Goal: Information Seeking & Learning: Understand process/instructions

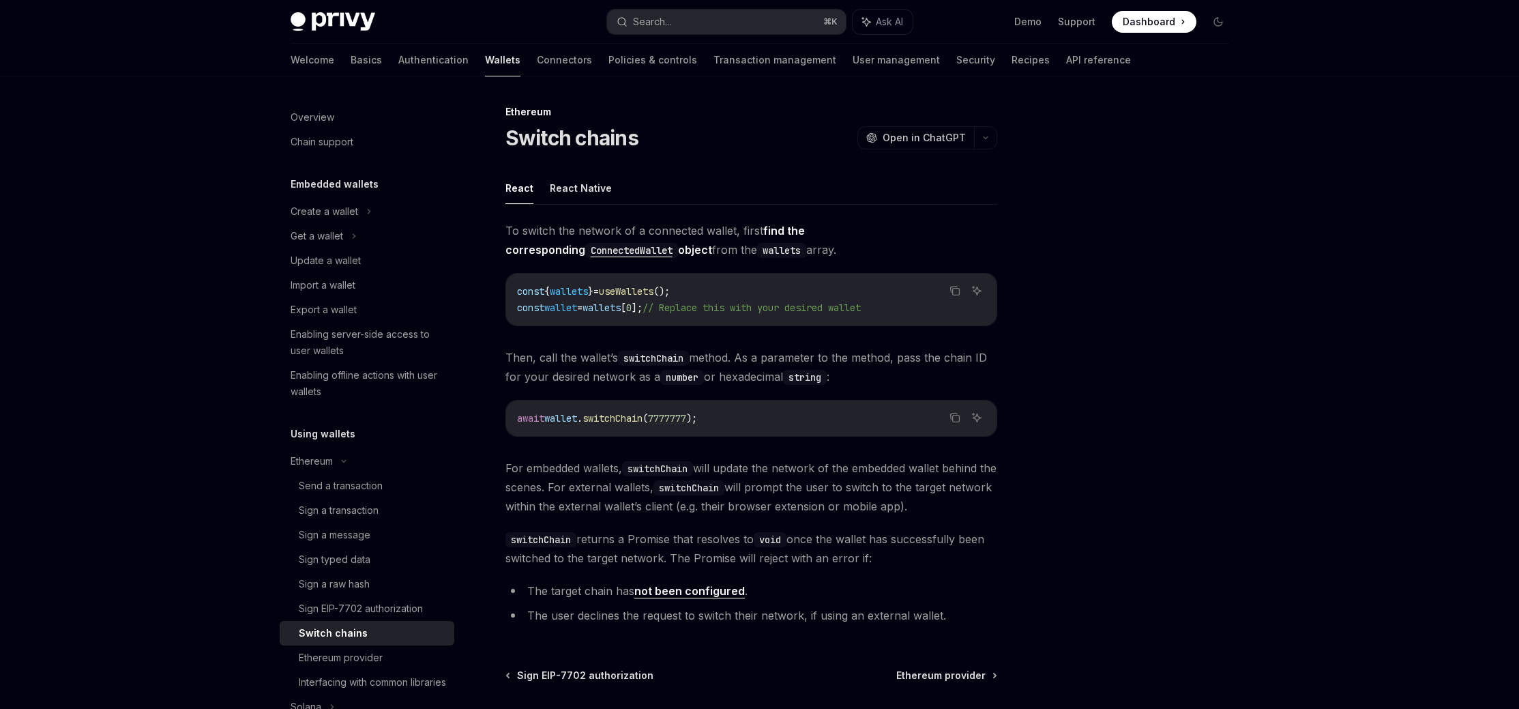
click at [1265, 283] on div "Privy Docs home page Search... ⌘ K Ask AI Demo Support Dashboard Dashboard Sear…" at bounding box center [759, 416] width 1519 height 833
click at [145, 132] on div "Privy Docs home page Search... ⌘ K Ask AI Demo Support Dashboard Dashboard Sear…" at bounding box center [759, 416] width 1519 height 833
click at [1110, 357] on div at bounding box center [1135, 406] width 207 height 605
click at [1283, 269] on div "Privy Docs home page Search... ⌘ K Ask AI Demo Support Dashboard Dashboard Sear…" at bounding box center [759, 416] width 1519 height 833
click at [647, 293] on span "useWallets" at bounding box center [626, 291] width 55 height 12
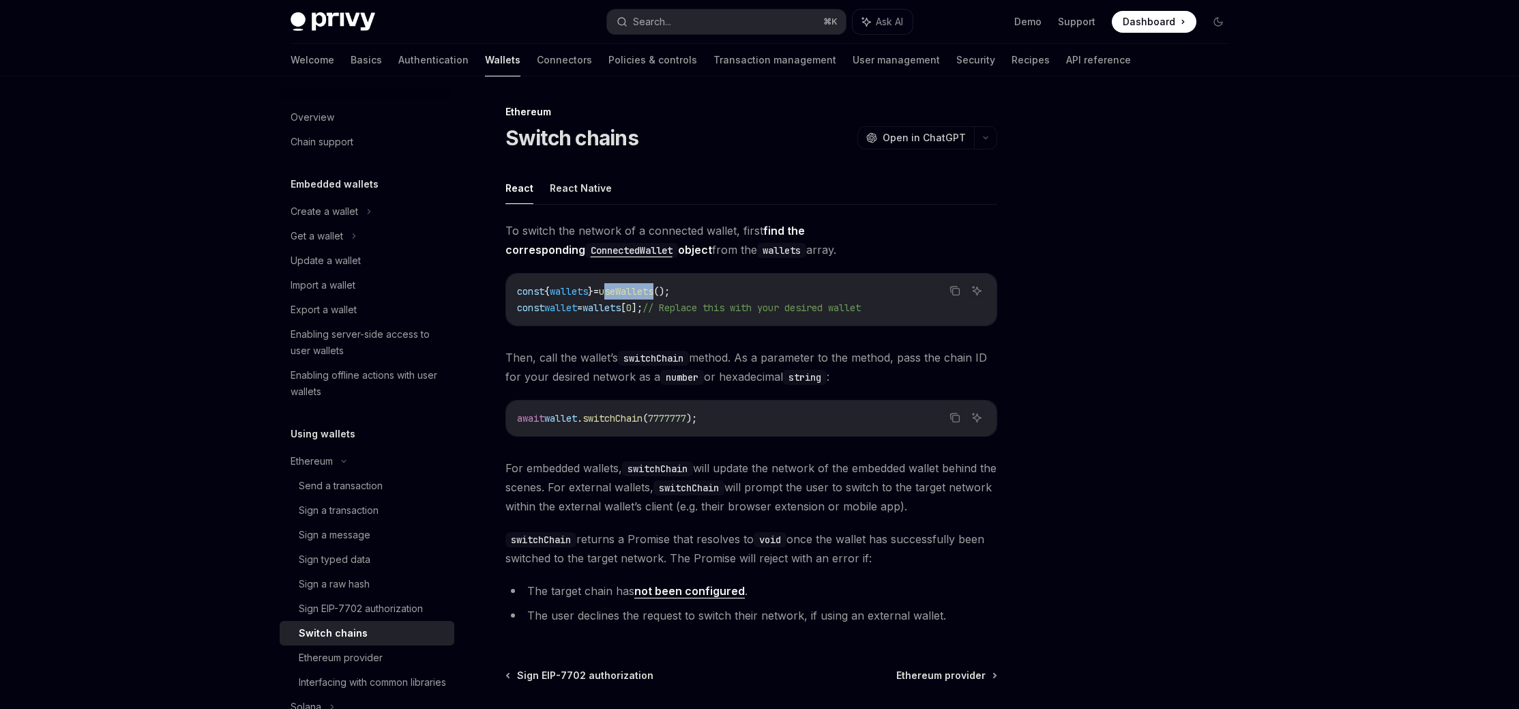
click at [647, 293] on span "useWallets" at bounding box center [626, 291] width 55 height 12
copy span "const { wallets } = useWallets ();"
click at [612, 416] on span "switchChain" at bounding box center [612, 418] width 60 height 12
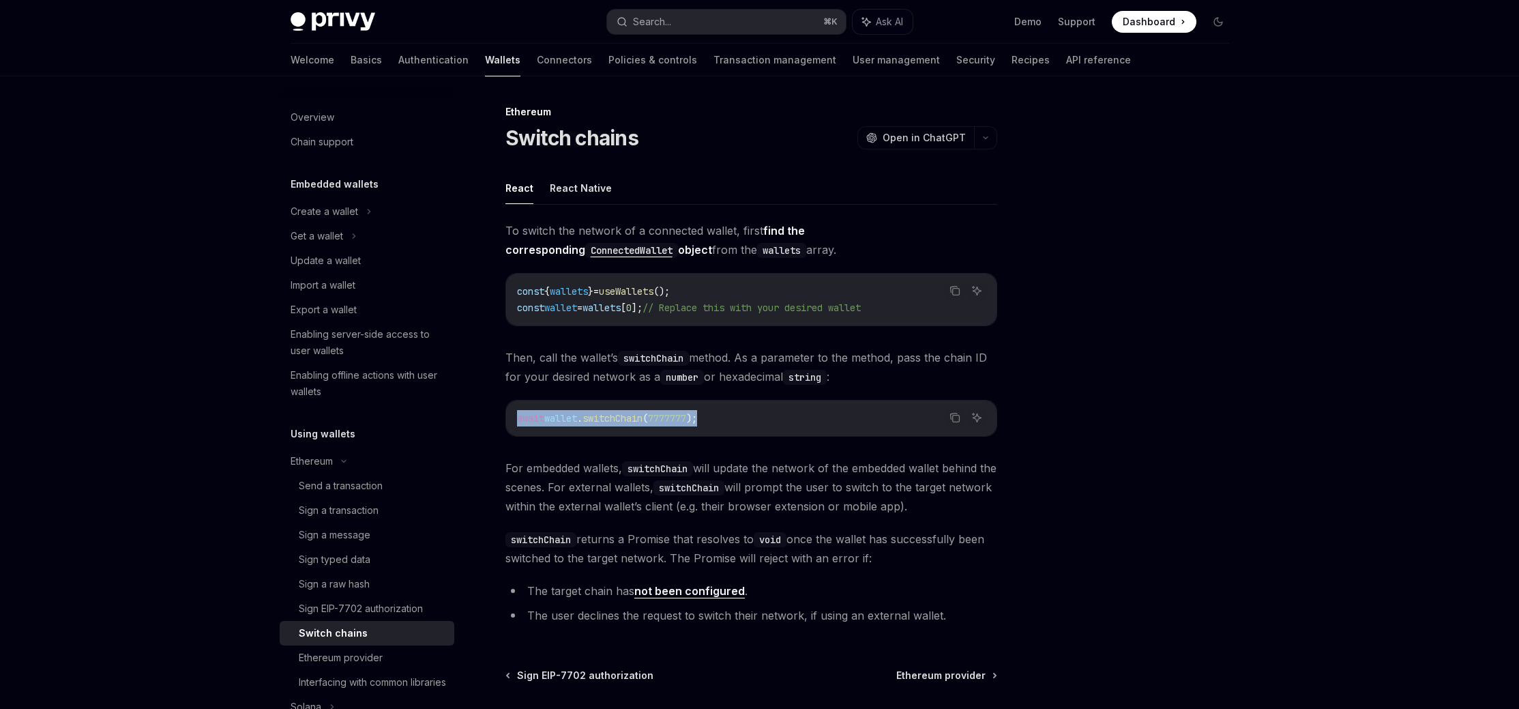
click at [612, 416] on span "switchChain" at bounding box center [612, 418] width 60 height 12
copy span "await wallet . switchChain ( 7777777 );"
click at [652, 432] on div "await wallet . switchChain ( 7777777 );" at bounding box center [751, 417] width 490 height 35
click at [577, 423] on span "wallet" at bounding box center [560, 418] width 33 height 12
click at [535, 418] on span "await" at bounding box center [530, 418] width 27 height 12
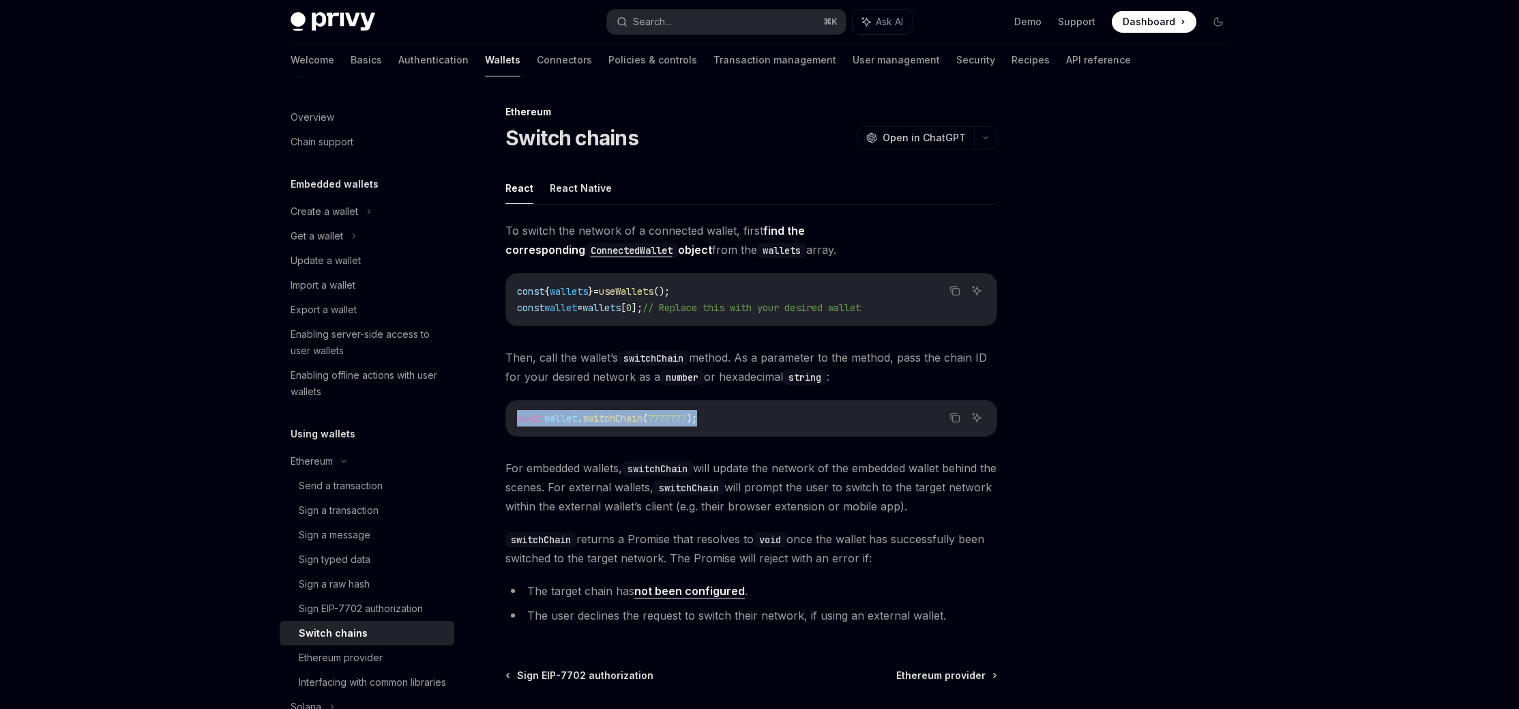
drag, startPoint x: 516, startPoint y: 417, endPoint x: 721, endPoint y: 425, distance: 204.7
click at [721, 425] on div "await wallet . switchChain ( 7777777 );" at bounding box center [751, 417] width 490 height 35
copy span "await wallet . switchChain ( 7777777 );"
click at [1386, 205] on div "Privy Docs home page Search... ⌘ K Ask AI Demo Support Dashboard Dashboard Sear…" at bounding box center [759, 416] width 1519 height 833
